Goal: Task Accomplishment & Management: Manage account settings

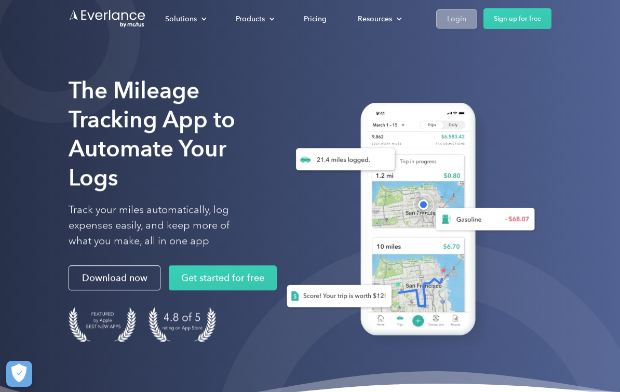
click at [464, 20] on div "Login" at bounding box center [456, 18] width 19 height 13
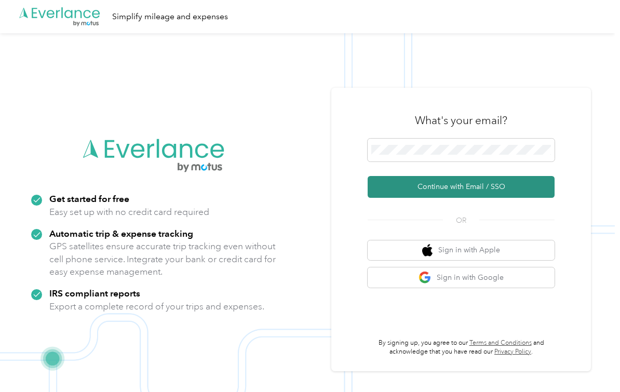
click at [471, 198] on button "Continue with Email / SSO" at bounding box center [461, 187] width 187 height 22
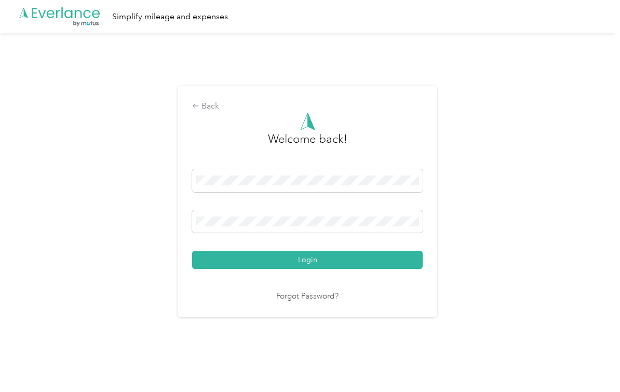
click at [310, 268] on button "Login" at bounding box center [307, 260] width 231 height 18
